Goal: Task Accomplishment & Management: Use online tool/utility

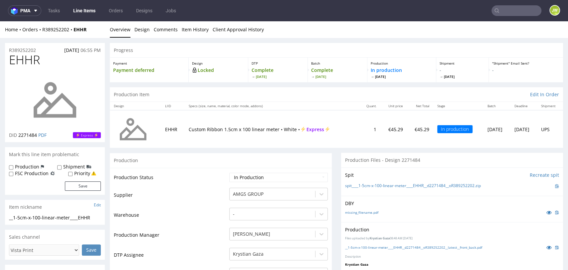
drag, startPoint x: 83, startPoint y: 10, endPoint x: 106, endPoint y: 13, distance: 22.8
click at [83, 10] on link "Line Items" at bounding box center [84, 10] width 30 height 11
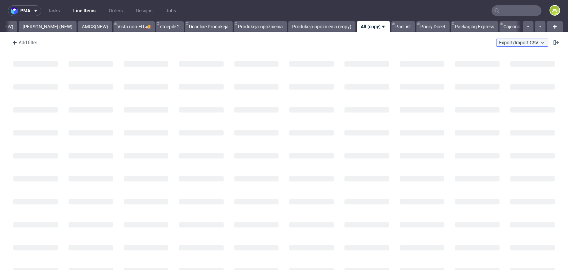
click at [504, 40] on span "Export/Import CSV" at bounding box center [522, 42] width 46 height 5
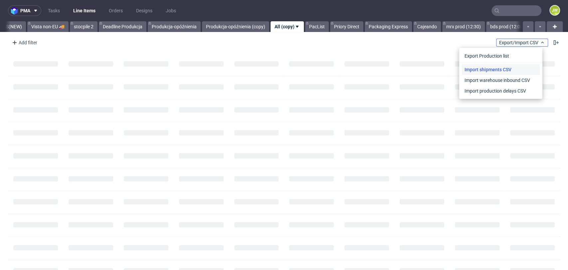
scroll to position [0, 1858]
click at [488, 69] on link "Import shipments CSV" at bounding box center [501, 69] width 78 height 11
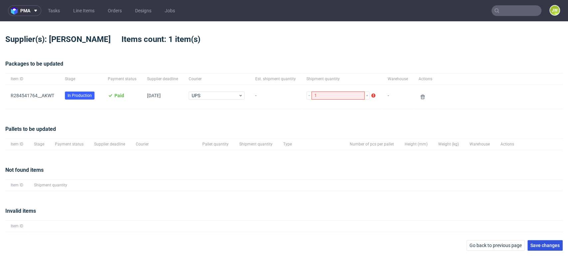
click at [543, 245] on span "Save changes" at bounding box center [545, 245] width 29 height 5
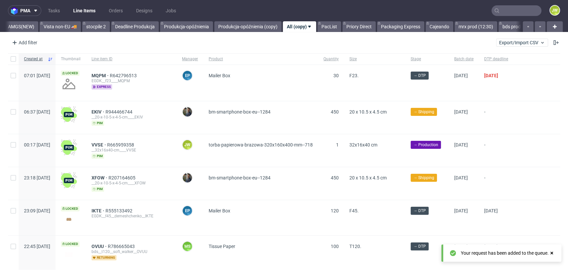
scroll to position [0, 1858]
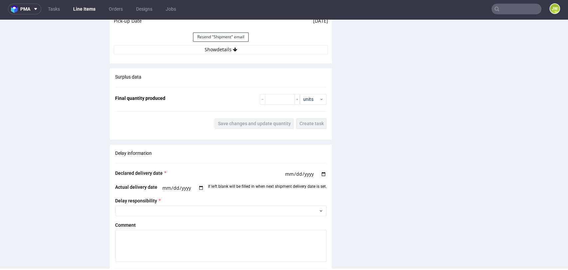
scroll to position [666, 0]
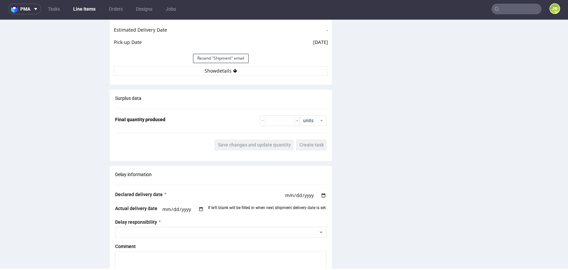
click at [217, 75] on div "Estimated Shipment Quantity Unknown Estimated Shipment Cost Unknown Estimated T…" at bounding box center [221, 2] width 222 height 156
click at [213, 71] on button "Show details" at bounding box center [221, 70] width 214 height 9
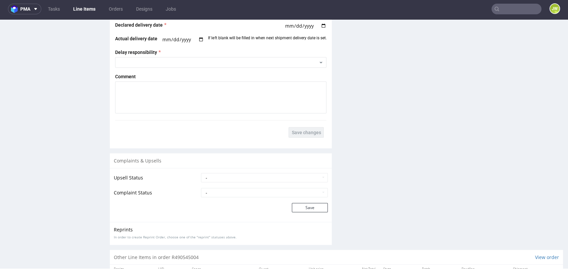
scroll to position [999, 0]
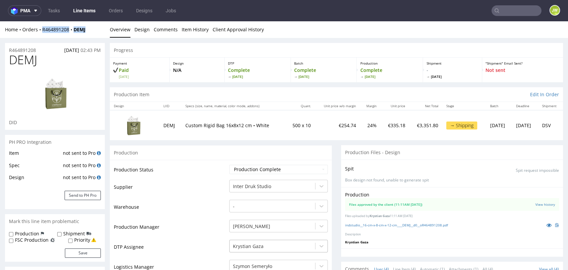
scroll to position [10, 0]
